Goal: Navigation & Orientation: Find specific page/section

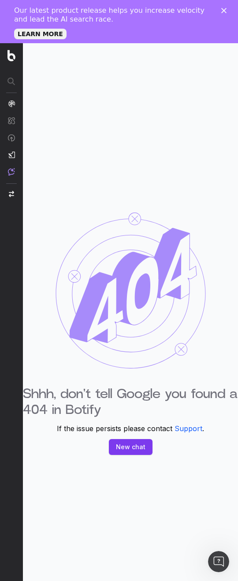
click at [52, 253] on div "Shhh, don't tell Google you found a 404 in Botify If the issue persists please …" at bounding box center [130, 333] width 215 height 581
